Goal: Task Accomplishment & Management: Manage account settings

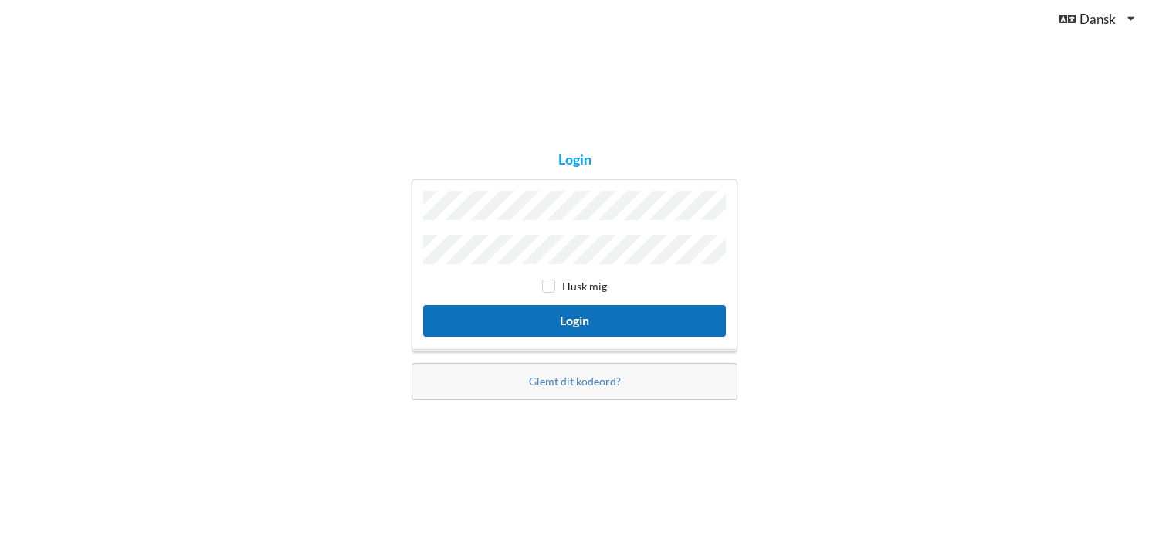
click at [565, 314] on button "Login" at bounding box center [574, 321] width 303 height 32
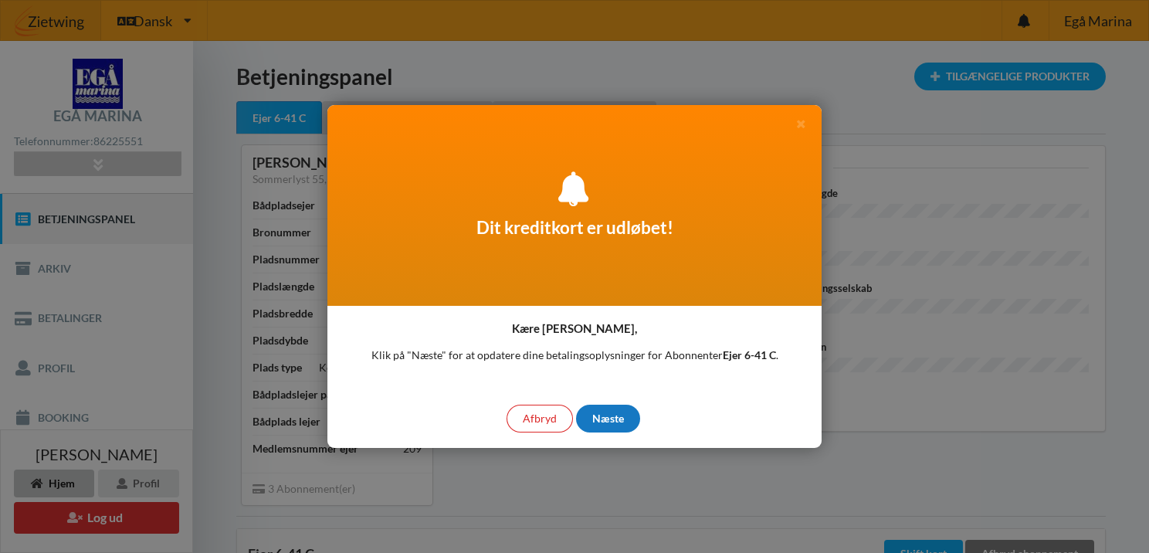
click at [618, 413] on div "Næste" at bounding box center [608, 419] width 64 height 28
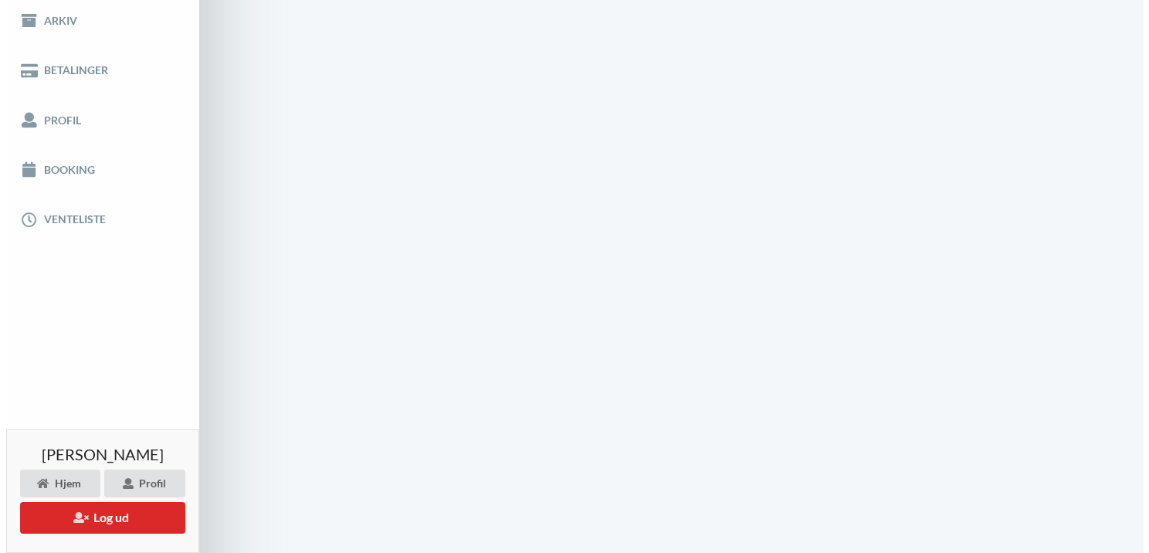
scroll to position [256, 0]
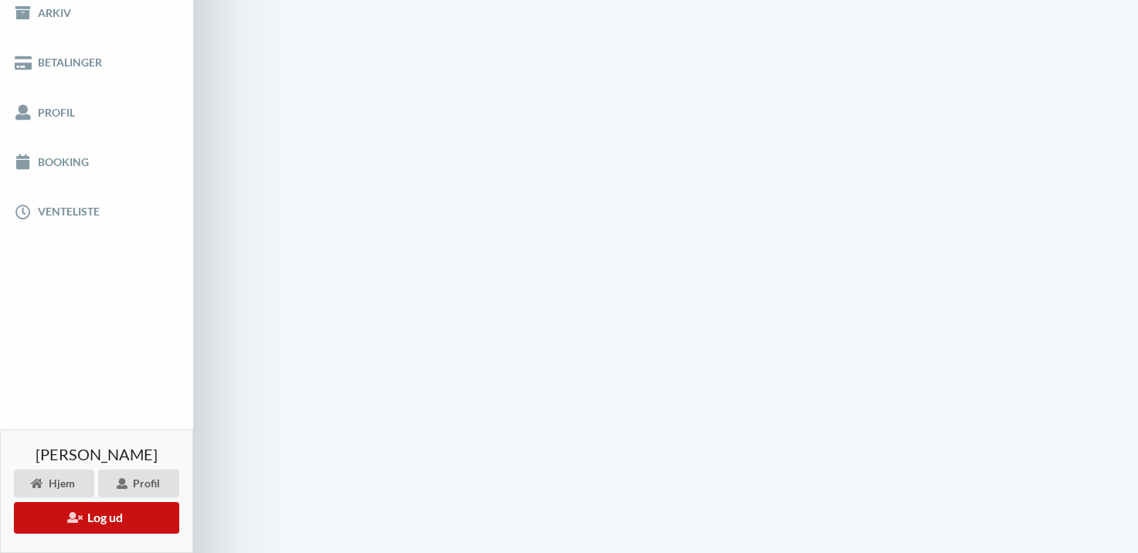
click at [58, 511] on button "Log ud" at bounding box center [96, 518] width 165 height 32
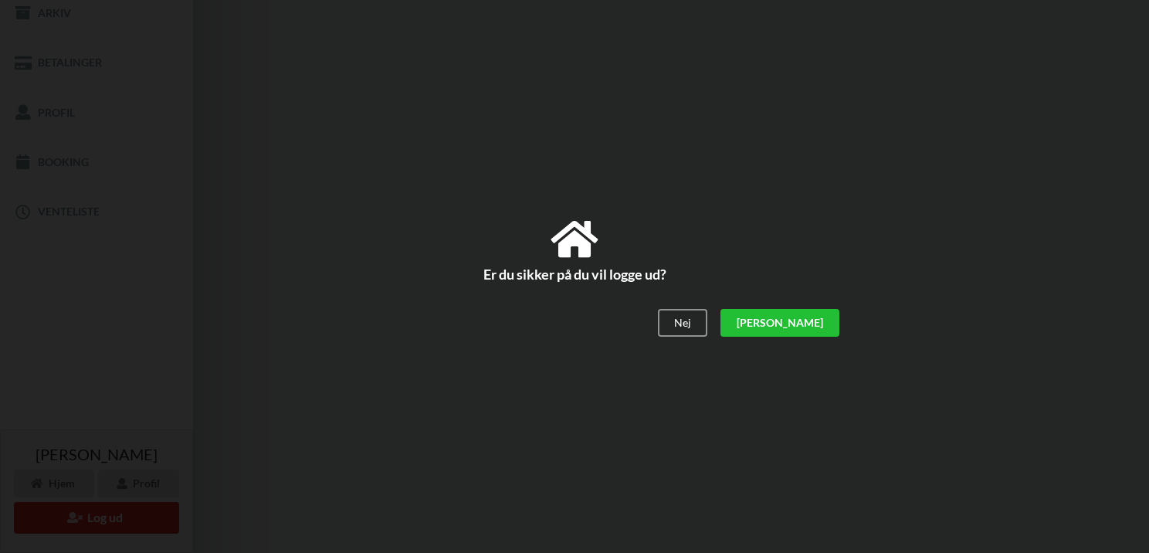
drag, startPoint x: 816, startPoint y: 324, endPoint x: 805, endPoint y: 331, distance: 12.7
click at [815, 324] on div "[PERSON_NAME]" at bounding box center [780, 324] width 119 height 28
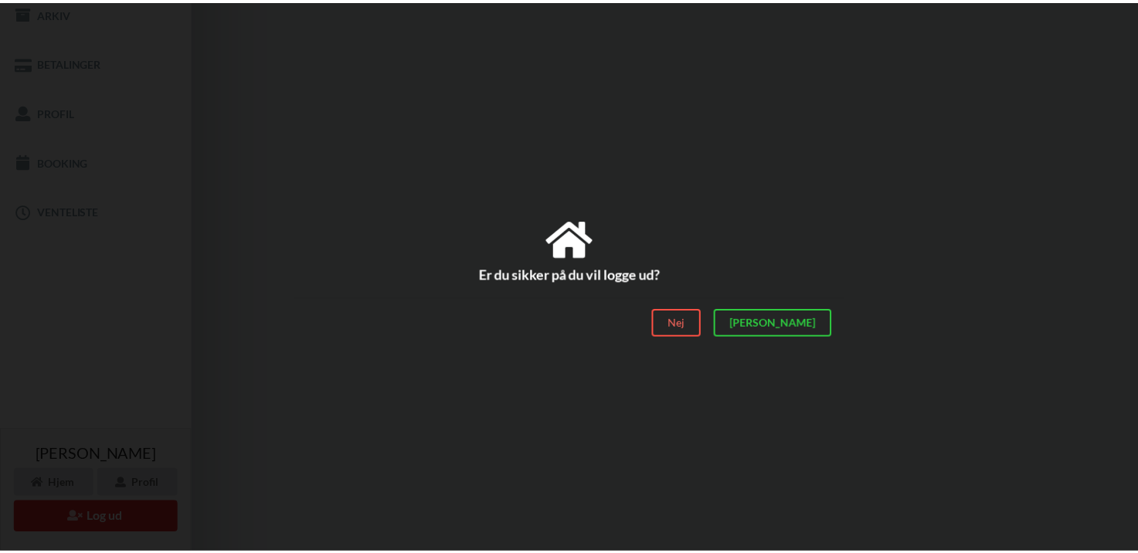
scroll to position [103, 0]
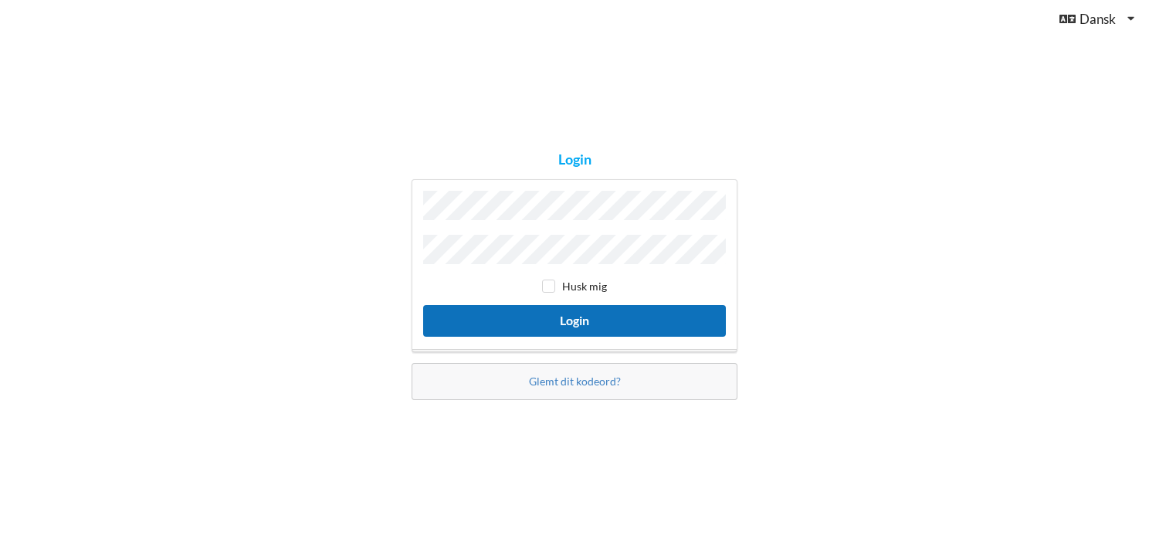
click at [576, 312] on button "Login" at bounding box center [574, 321] width 303 height 32
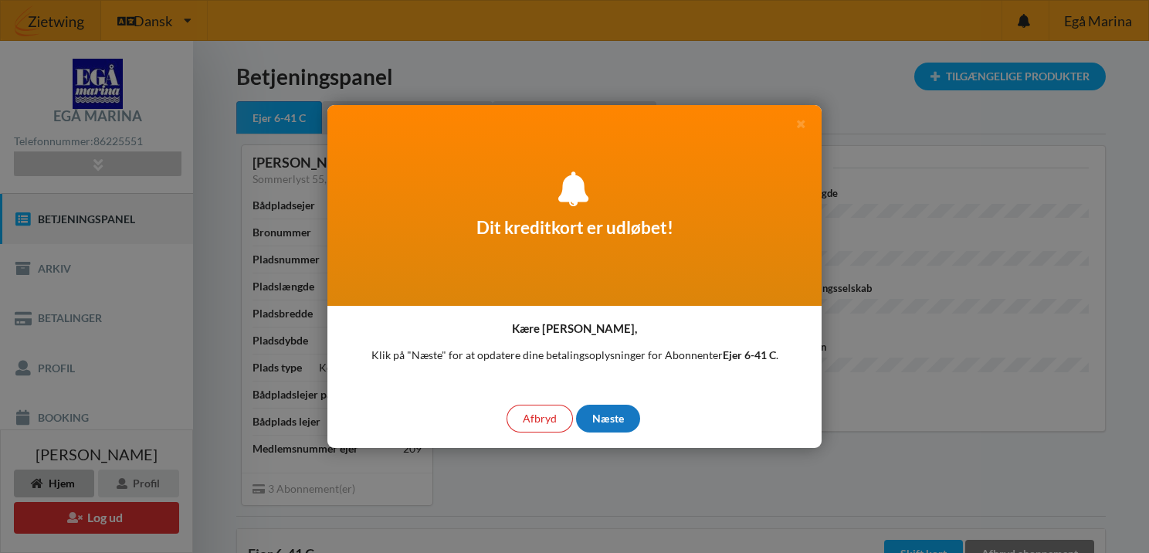
click at [599, 412] on div "Næste" at bounding box center [608, 419] width 64 height 28
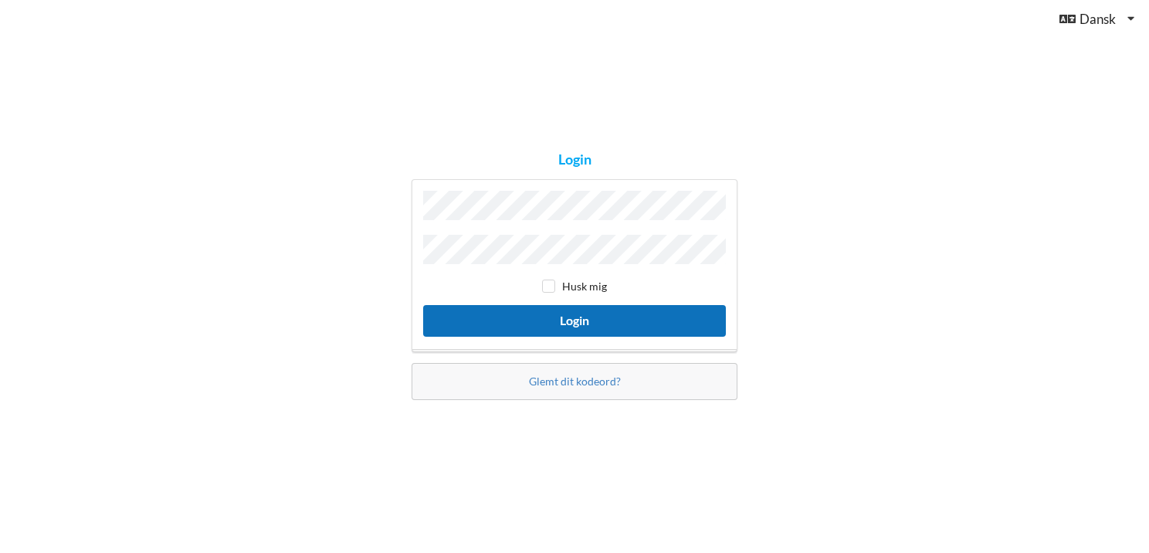
click at [571, 315] on button "Login" at bounding box center [574, 321] width 303 height 32
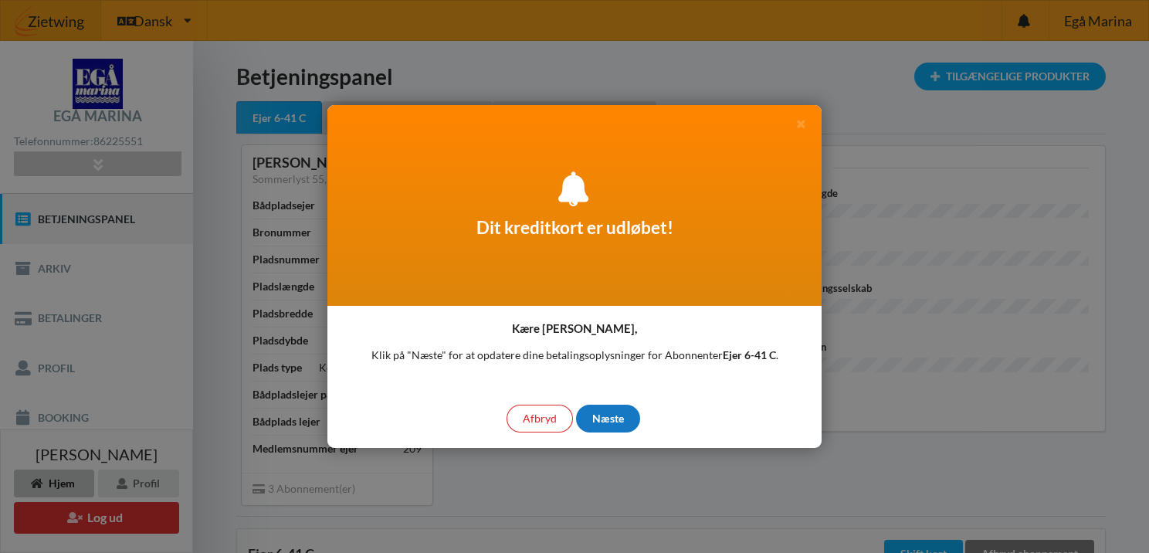
click at [599, 415] on div "Næste" at bounding box center [608, 419] width 64 height 28
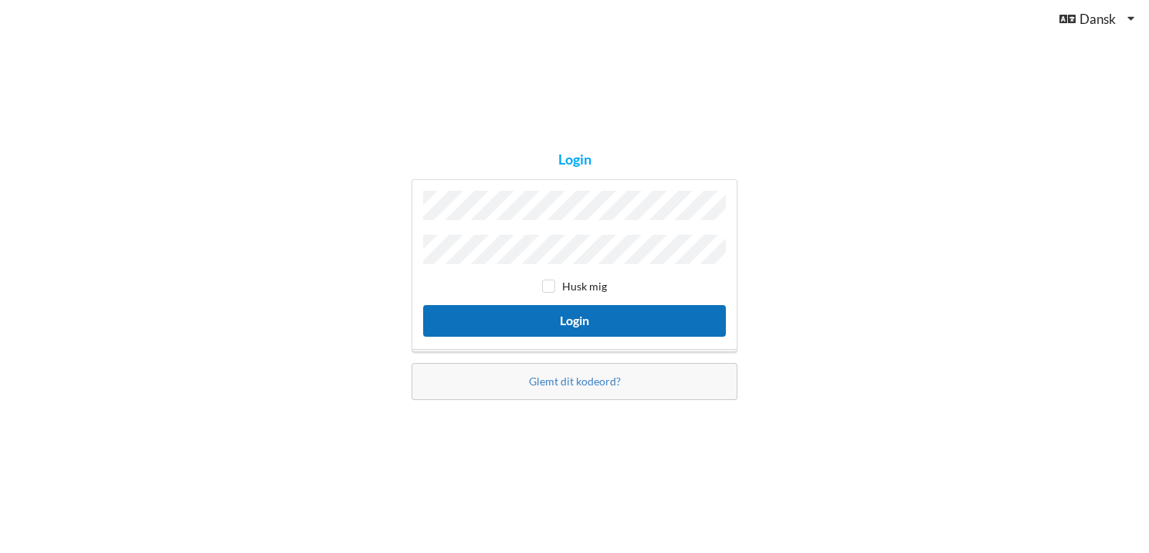
click at [577, 312] on button "Login" at bounding box center [574, 321] width 303 height 32
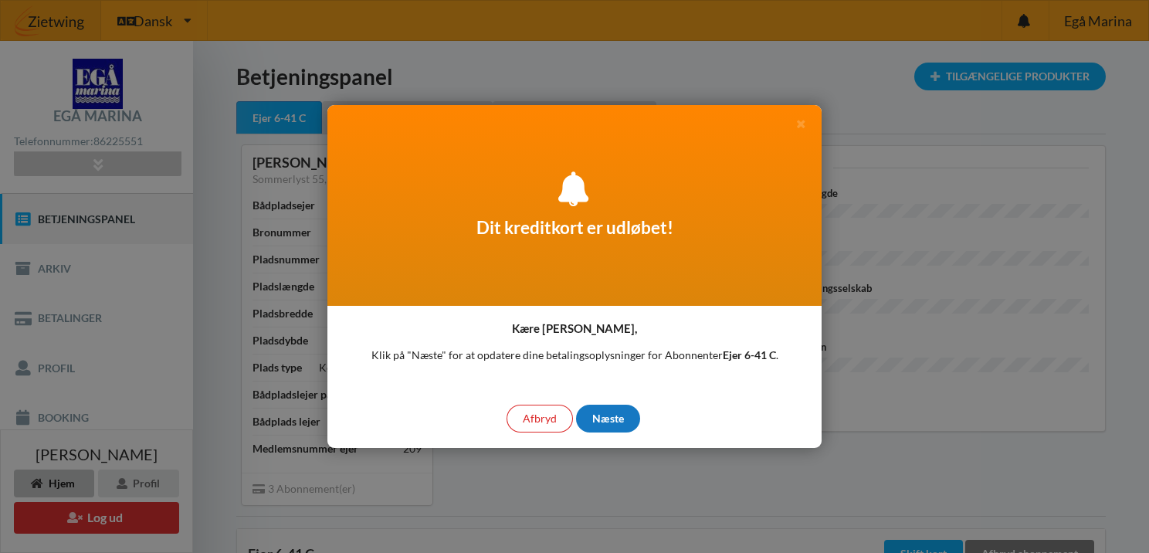
click at [602, 418] on div "Næste" at bounding box center [608, 419] width 64 height 28
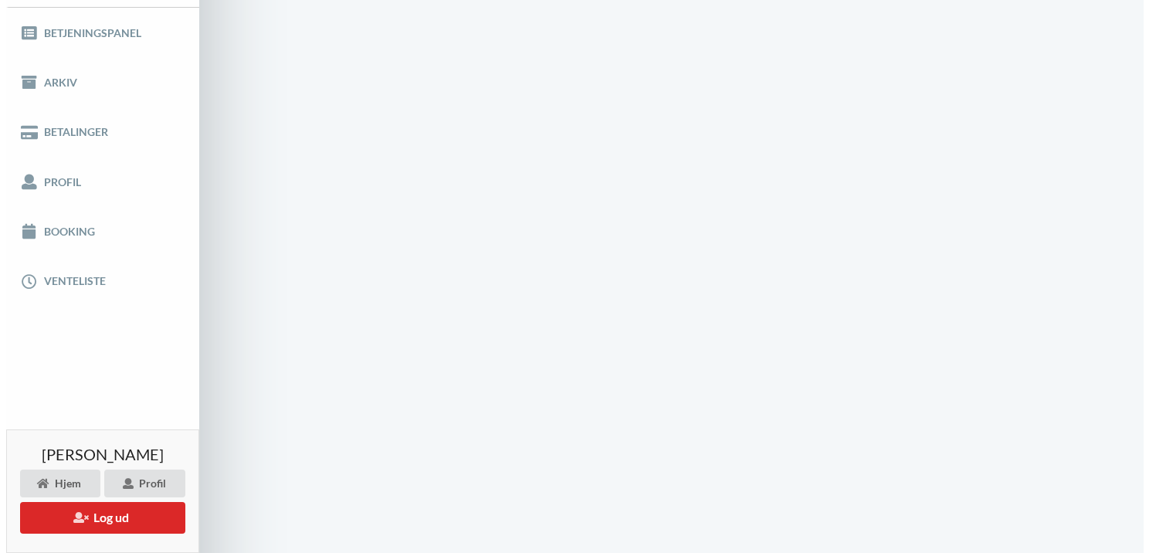
scroll to position [194, 0]
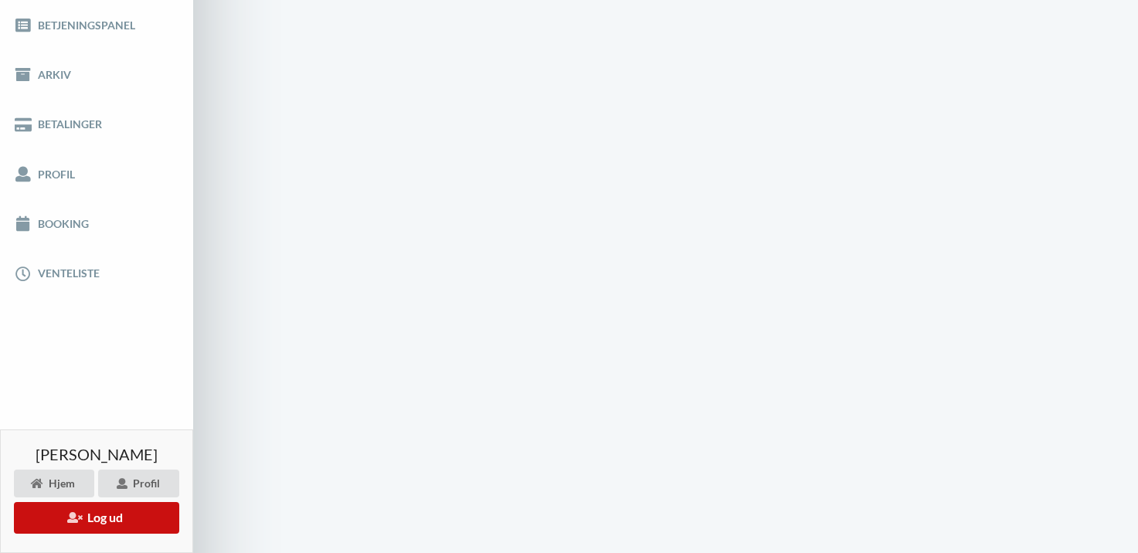
click at [101, 516] on button "Log ud" at bounding box center [96, 518] width 165 height 32
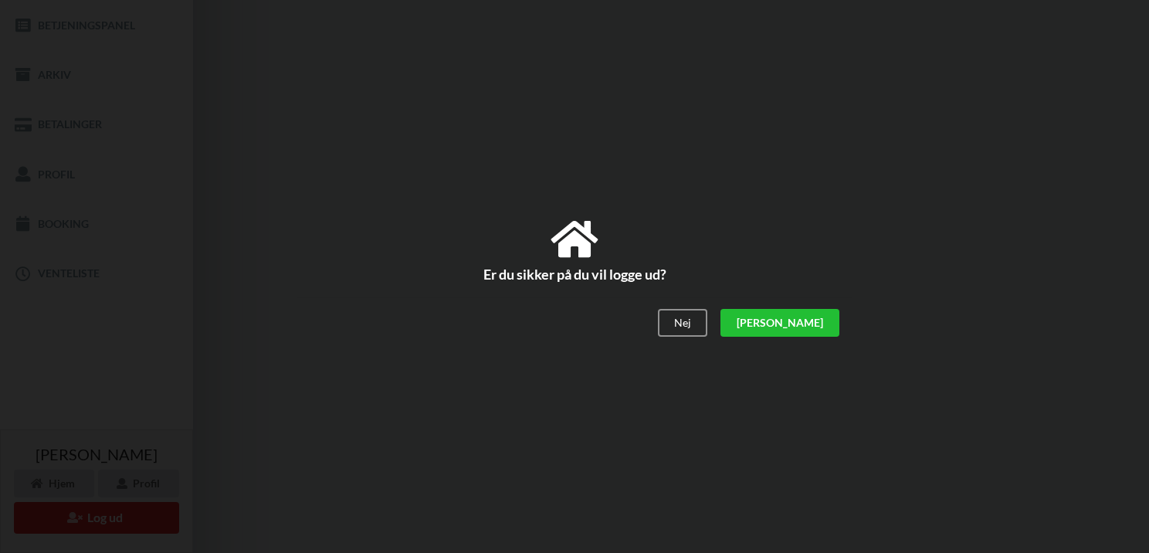
click at [816, 324] on div "[PERSON_NAME]" at bounding box center [780, 324] width 119 height 28
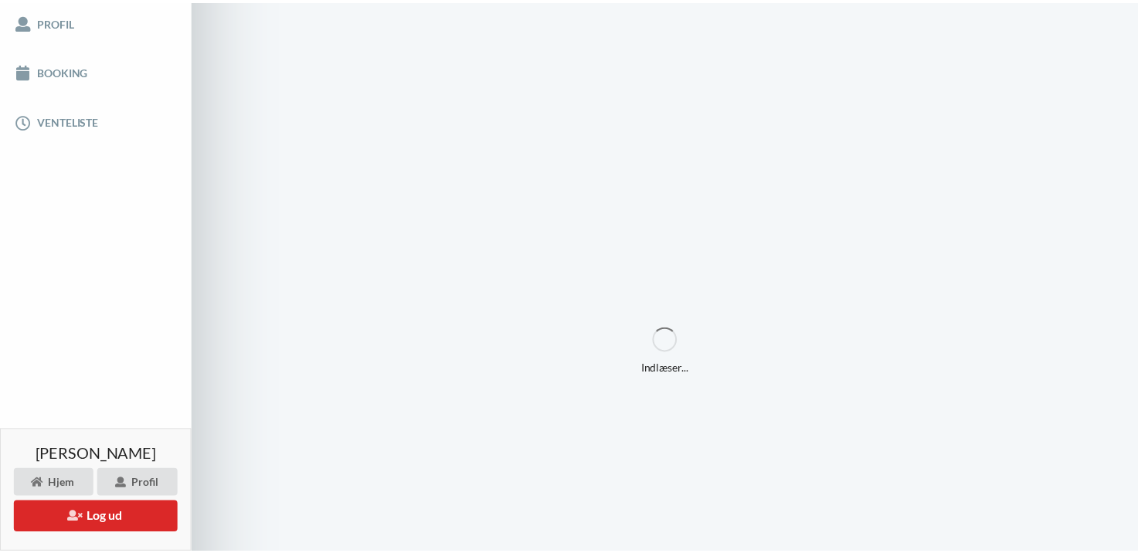
scroll to position [41, 0]
